Goal: Find specific page/section: Find specific page/section

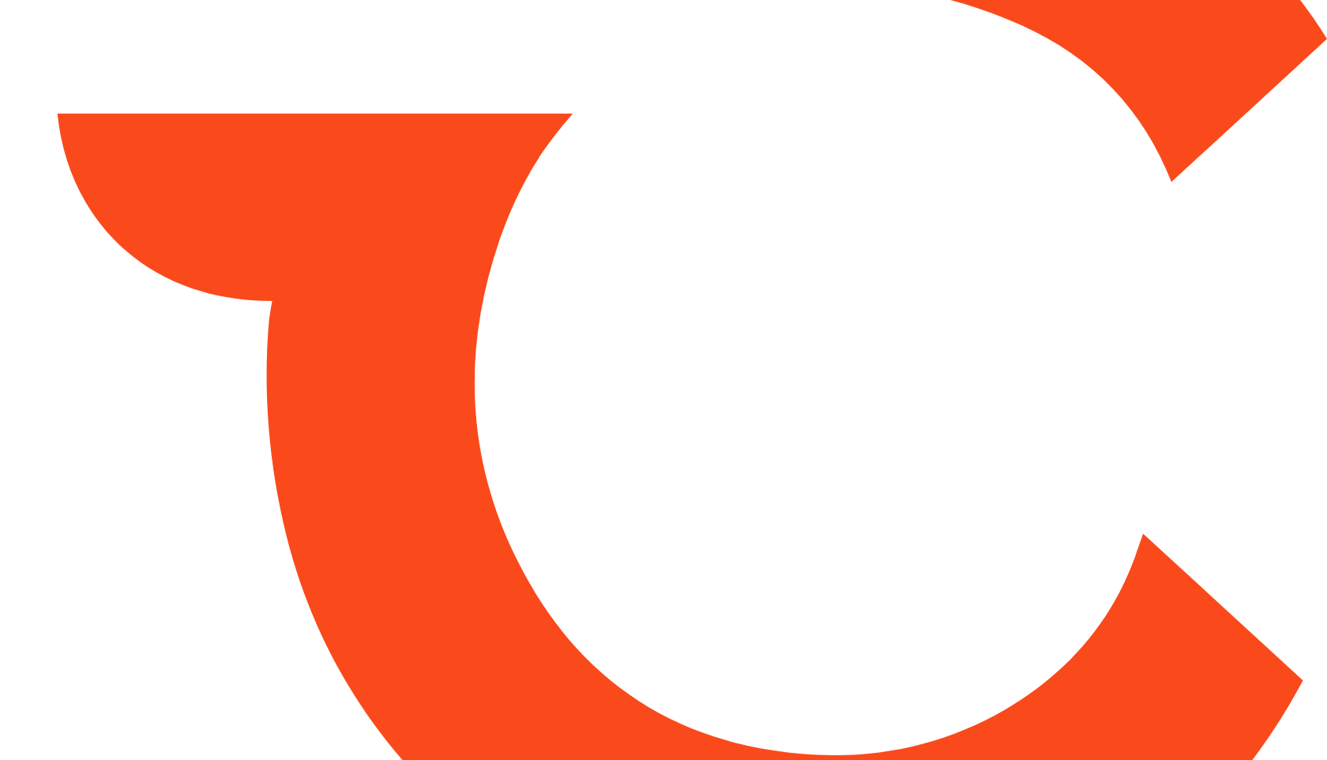
type input "*****"
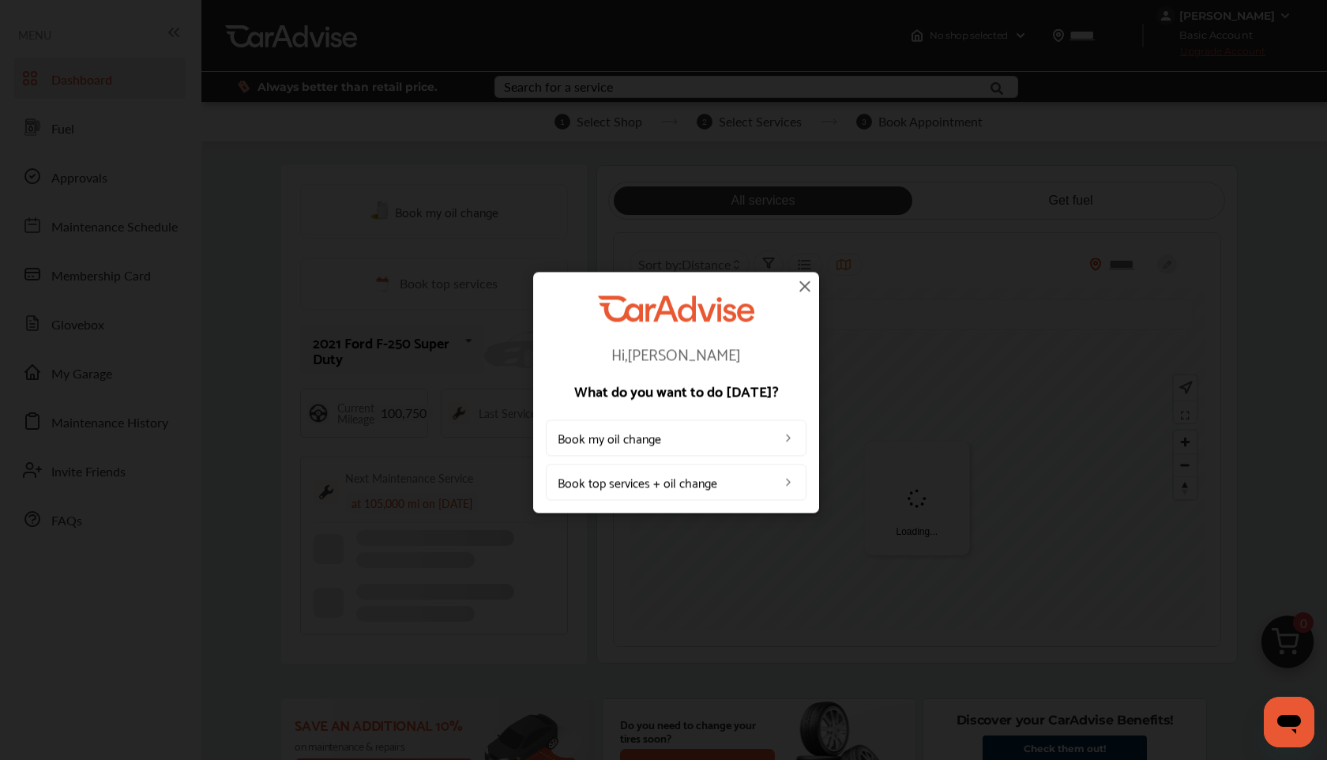
click at [813, 287] on img at bounding box center [804, 285] width 19 height 19
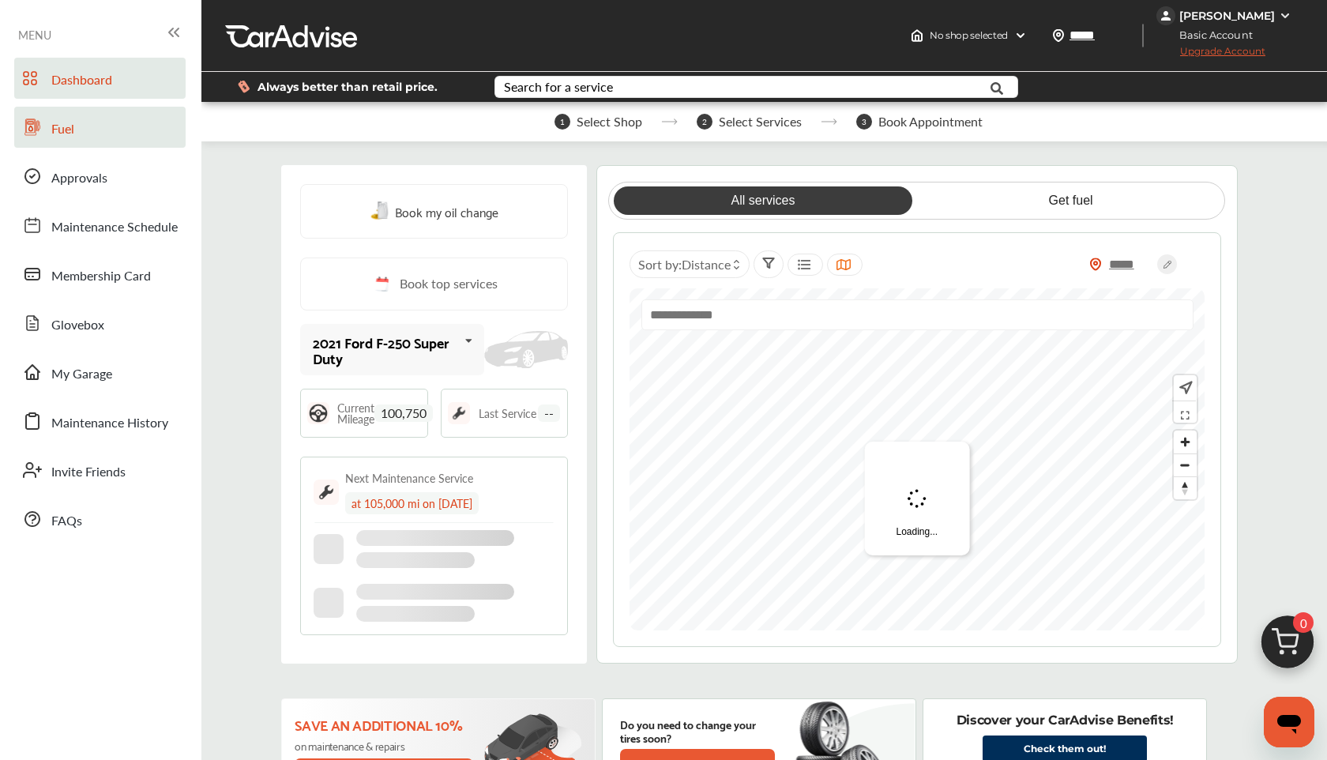
click at [104, 141] on link "Fuel" at bounding box center [99, 127] width 171 height 41
